Goal: Task Accomplishment & Management: Manage account settings

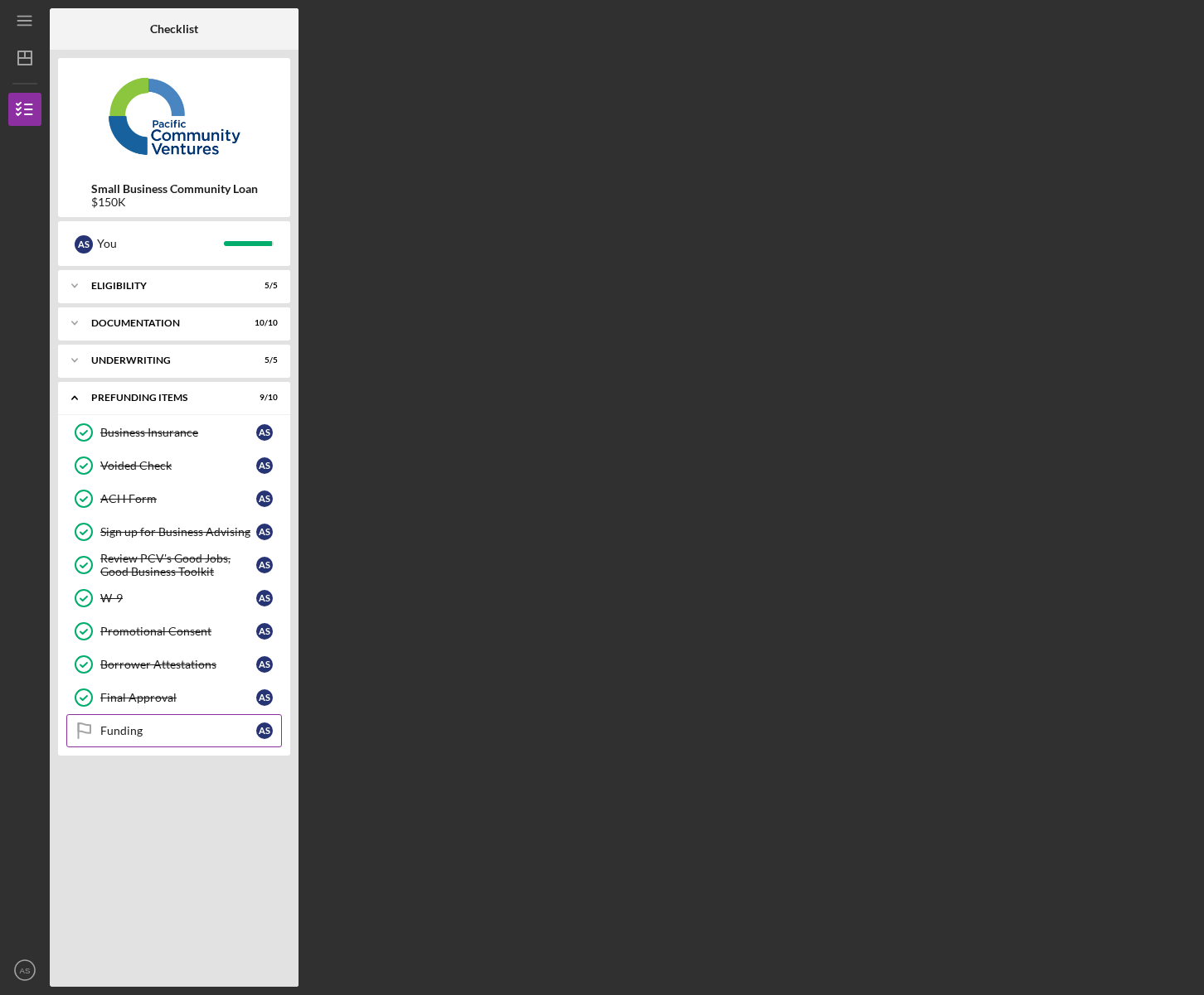
click at [125, 729] on div "Funding" at bounding box center [178, 731] width 156 height 13
